Goal: Navigation & Orientation: Find specific page/section

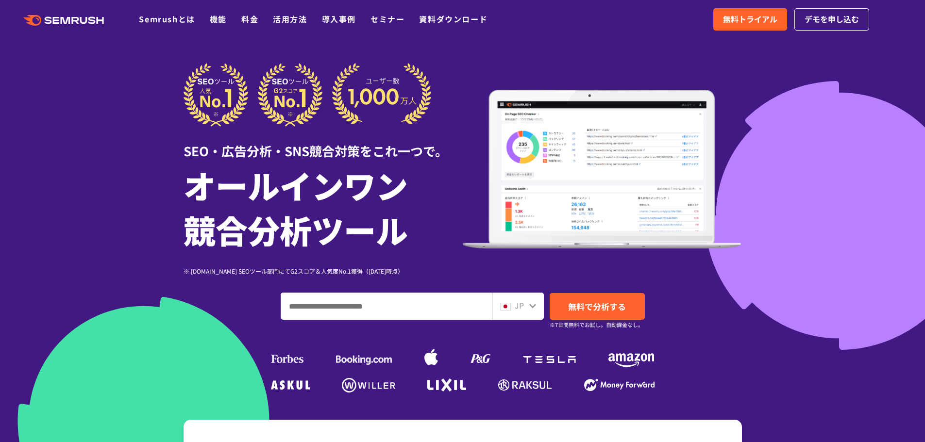
click at [406, 303] on input "ドメイン、キーワードまたはURLを入力してください" at bounding box center [386, 306] width 210 height 26
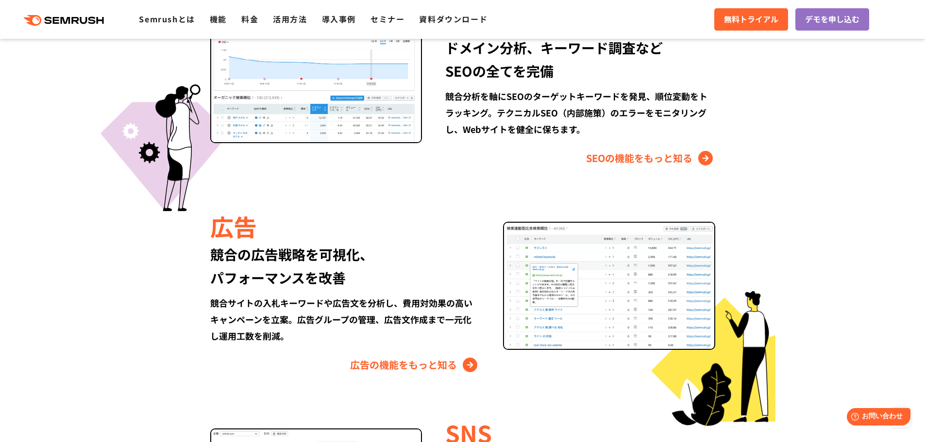
scroll to position [1295, 0]
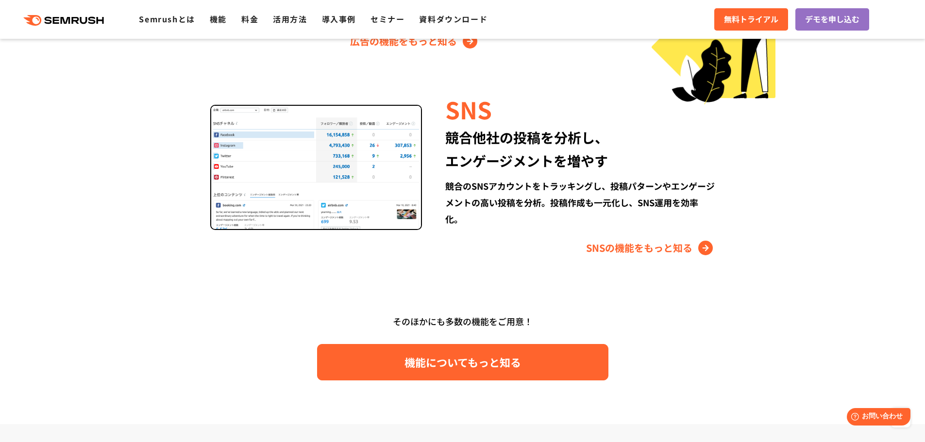
click at [445, 356] on span "機能についてもっと知る" at bounding box center [463, 362] width 117 height 17
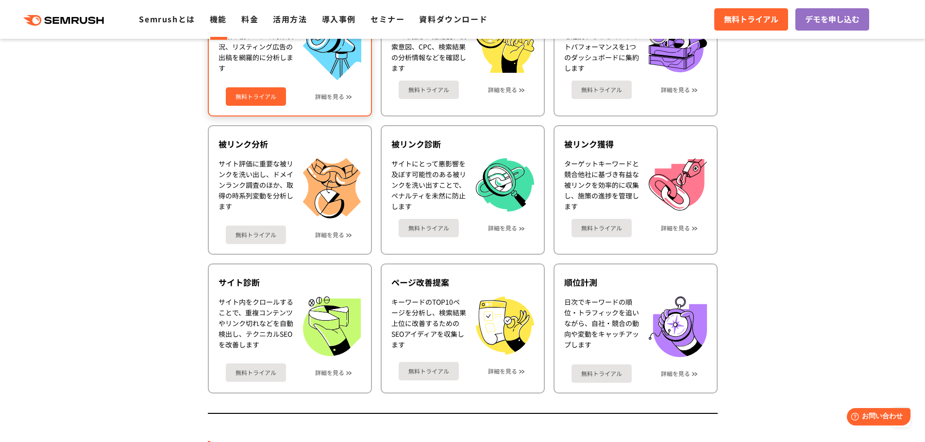
scroll to position [405, 0]
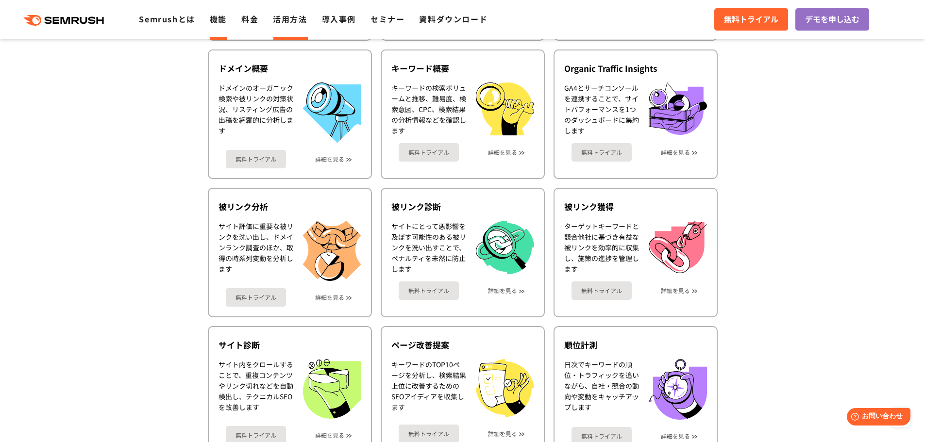
click at [293, 20] on link "活用方法" at bounding box center [290, 19] width 34 height 12
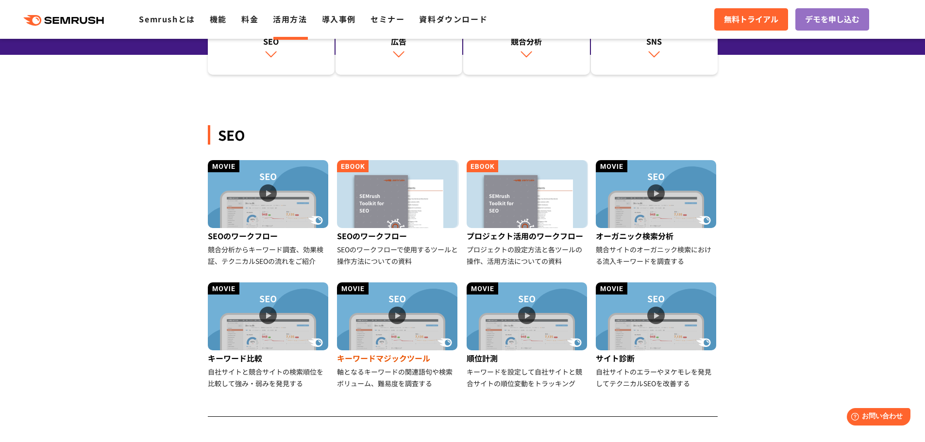
scroll to position [243, 0]
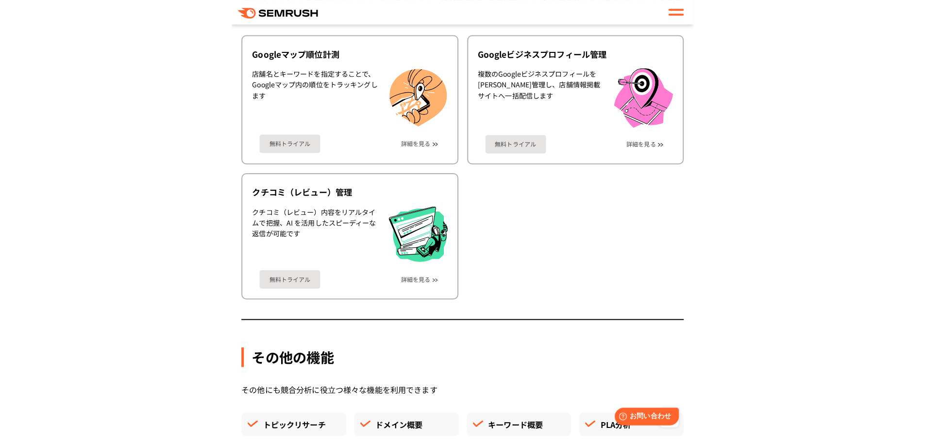
scroll to position [2523, 0]
